Goal: Information Seeking & Learning: Learn about a topic

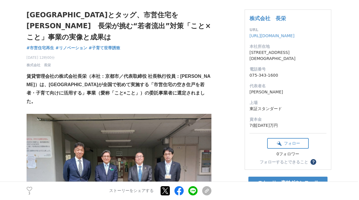
scroll to position [42, 0]
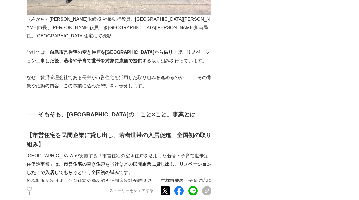
scroll to position [294, 0]
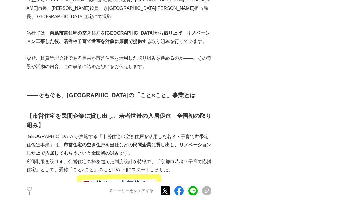
drag, startPoint x: 72, startPoint y: 142, endPoint x: 95, endPoint y: 142, distance: 23.7
click at [95, 158] on p "所得制限を設けず、公営住宅の枠を超えた制度設計が特徴で、「京都市若者・子育て応援住宅」として、愛称「こと×こと」のもと[DATE]にスタートしました。" at bounding box center [119, 166] width 185 height 17
copy p "こと×こと"
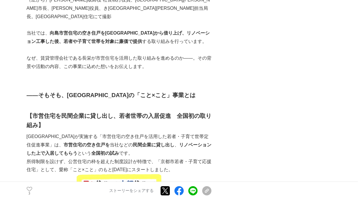
click at [46, 71] on p at bounding box center [119, 75] width 185 height 8
drag, startPoint x: 157, startPoint y: 134, endPoint x: 36, endPoint y: 143, distance: 122.1
click at [36, 158] on p "所得制限を設けず、公営住宅の枠を超えた制度設計が特徴で、「京都市若者・子育て応援住宅」として、愛称「こと×こと」のもと[DATE]にスタートしました。" at bounding box center [119, 166] width 185 height 17
copy p "京都市若者・子育て応援住宅"
